Goal: Information Seeking & Learning: Learn about a topic

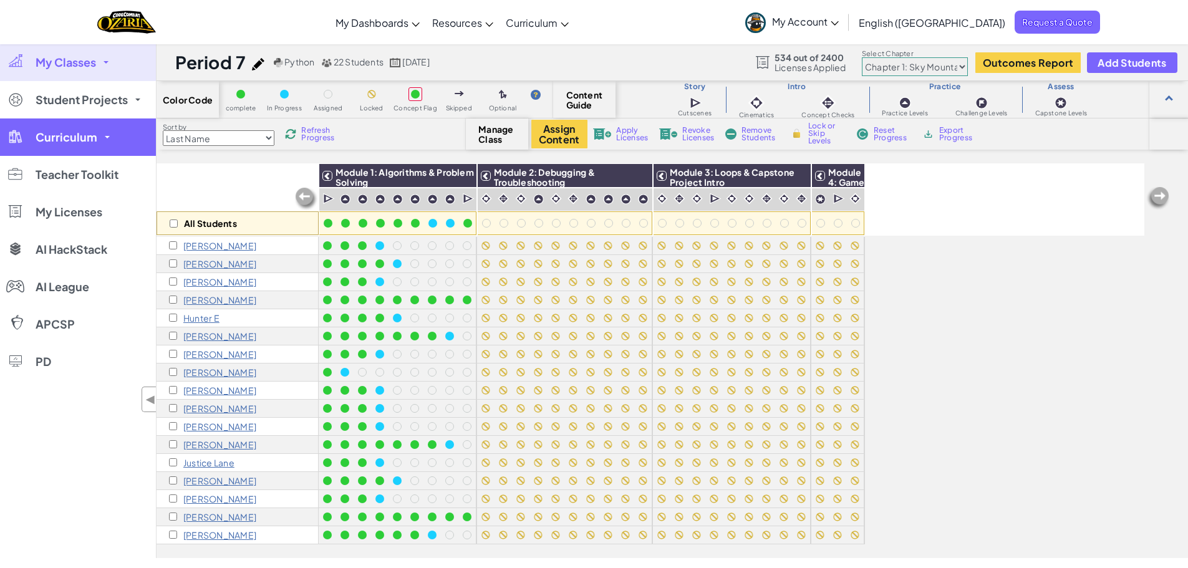
click at [94, 138] on span "Curriculum" at bounding box center [67, 137] width 62 height 11
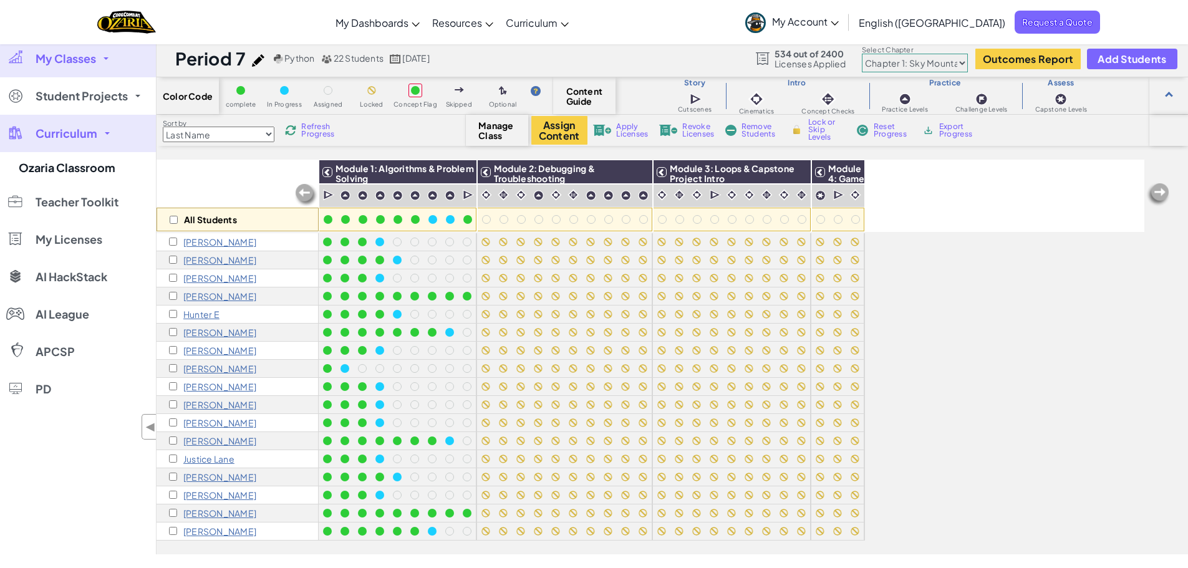
click at [81, 132] on span "Curriculum" at bounding box center [67, 133] width 62 height 11
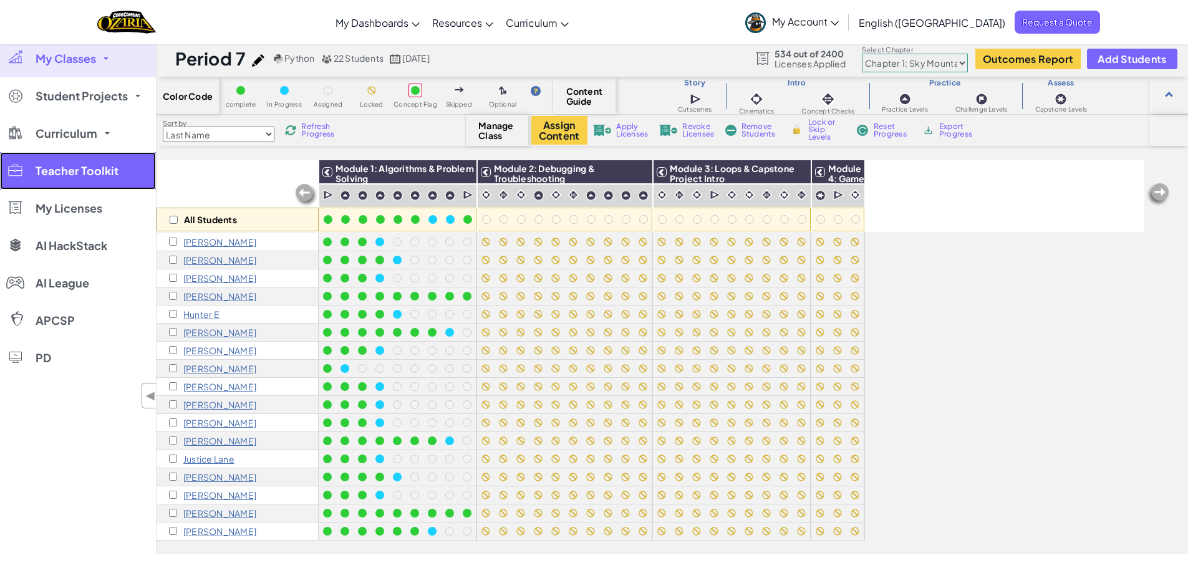
click at [87, 176] on span "Teacher Toolkit" at bounding box center [77, 170] width 83 height 11
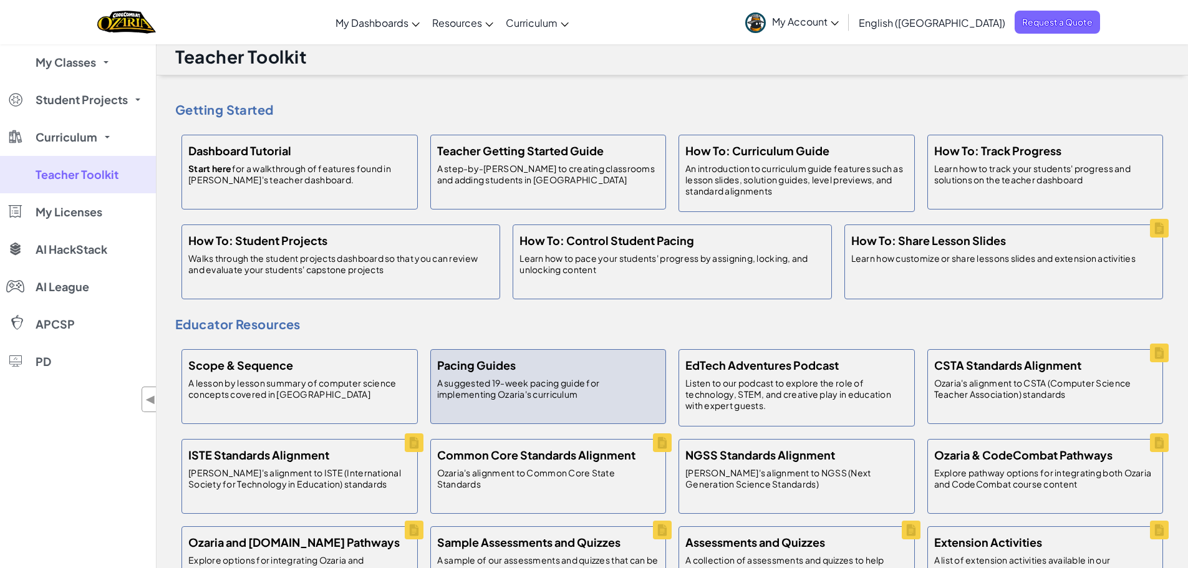
scroll to position [6, 0]
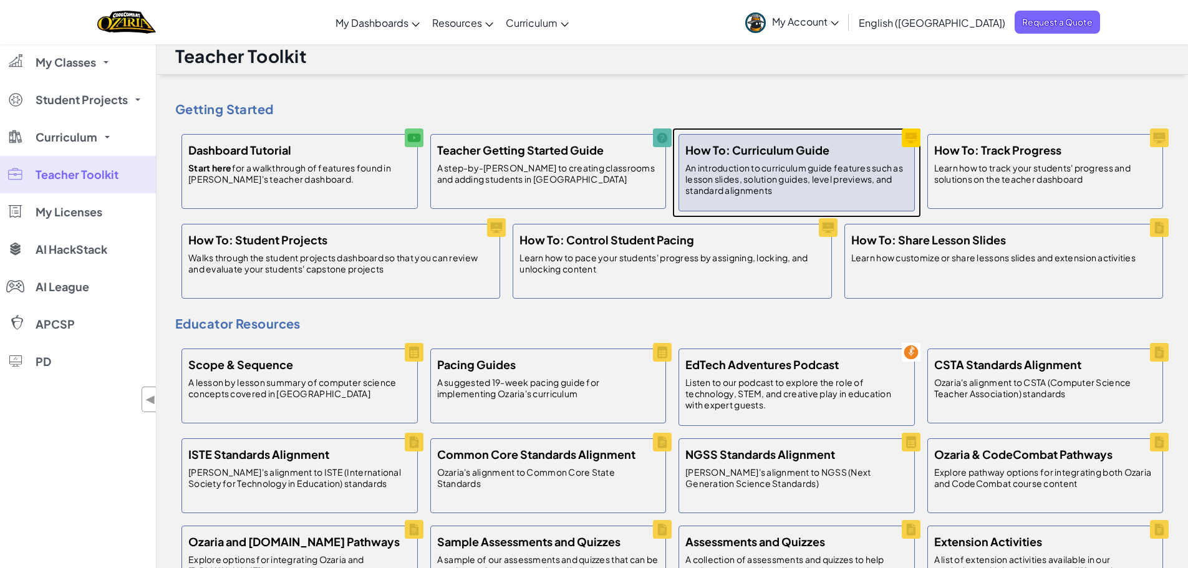
click at [651, 179] on p "An introduction to curriculum guide features such as lesson slides, solution gu…" at bounding box center [796, 179] width 223 height 34
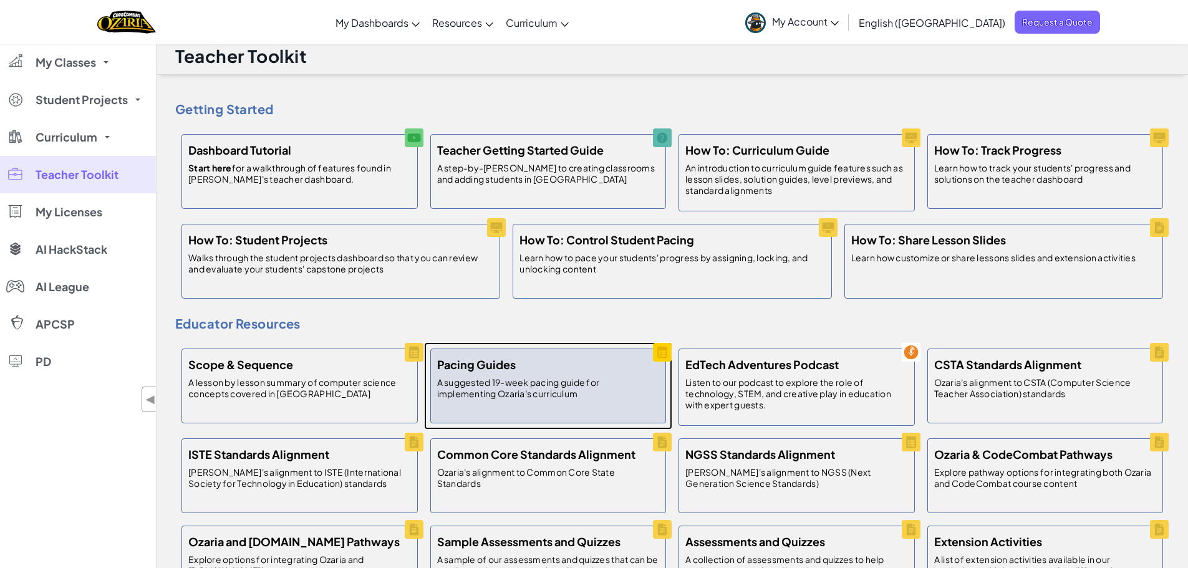
click at [460, 246] on p "A suggested 19-week pacing guide for implementing Ozaria's curriculum" at bounding box center [548, 388] width 223 height 22
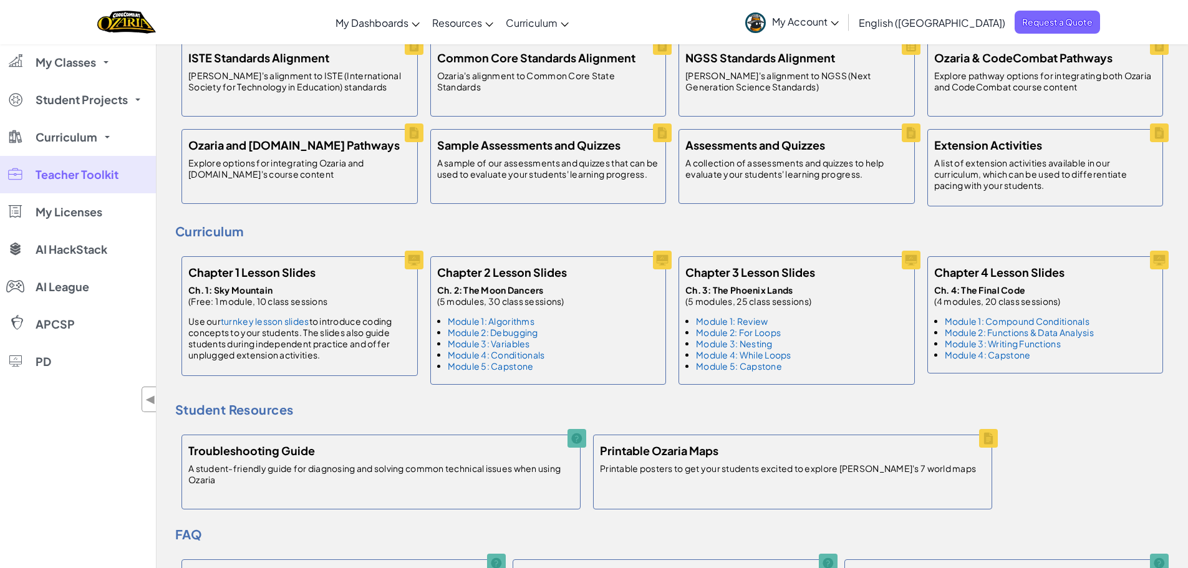
scroll to position [403, 0]
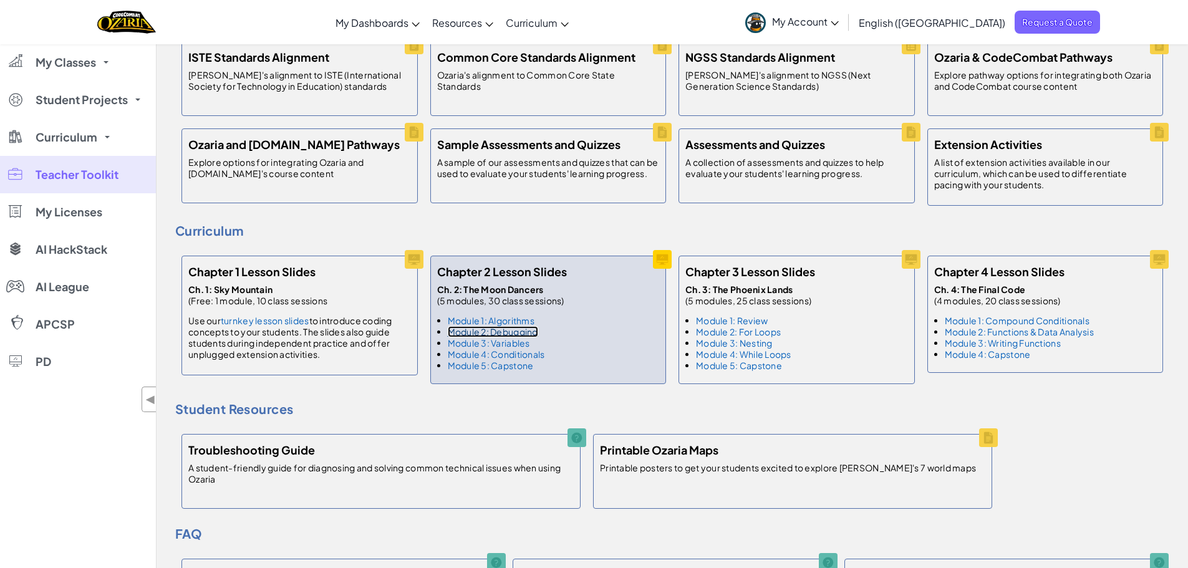
click at [498, 246] on link "Module 2: Debugging" at bounding box center [493, 331] width 90 height 11
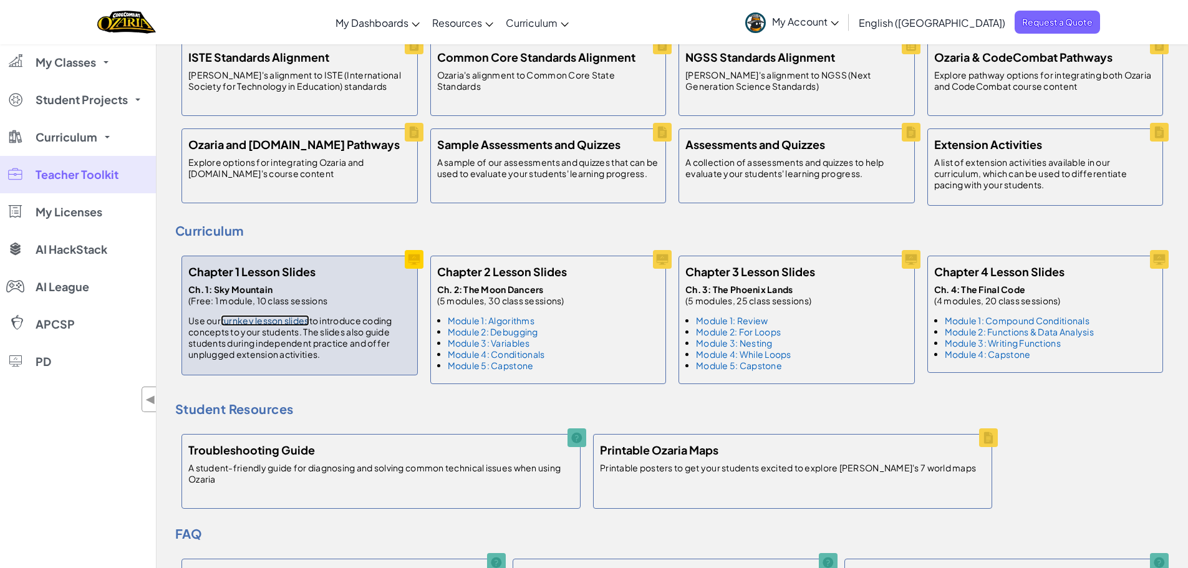
click at [279, 246] on link "turnkey lesson slides" at bounding box center [265, 320] width 89 height 11
